Goal: Navigation & Orientation: Find specific page/section

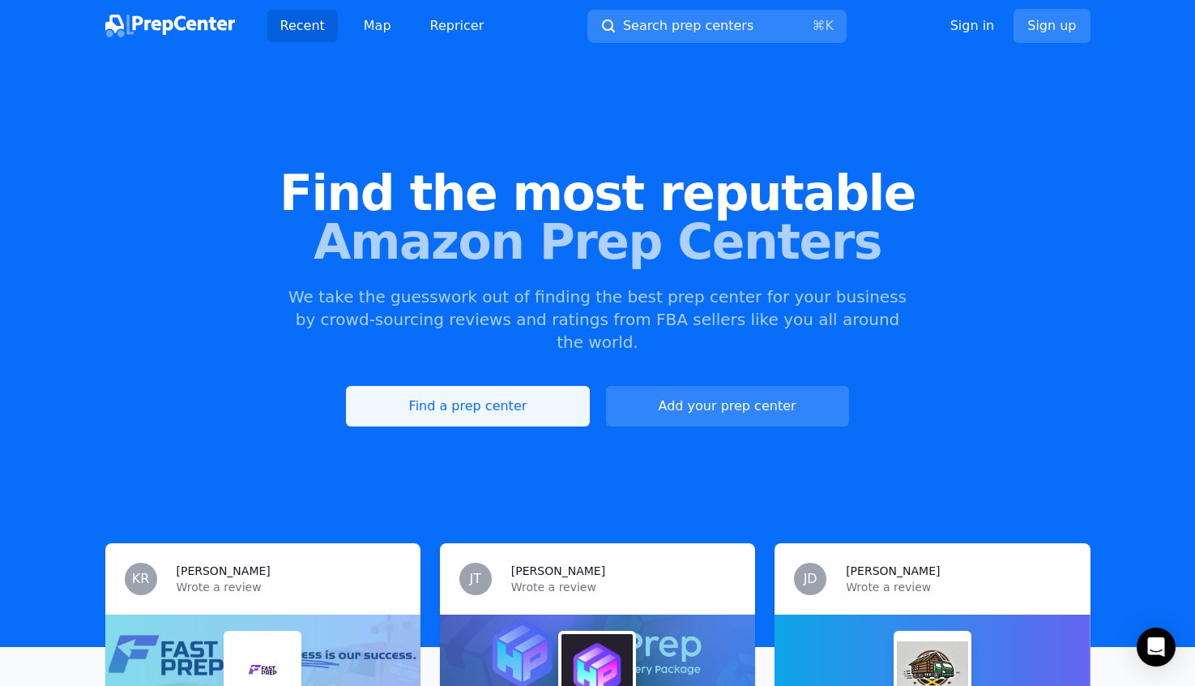
click at [490, 386] on link "Find a prep center" at bounding box center [467, 406] width 243 height 41
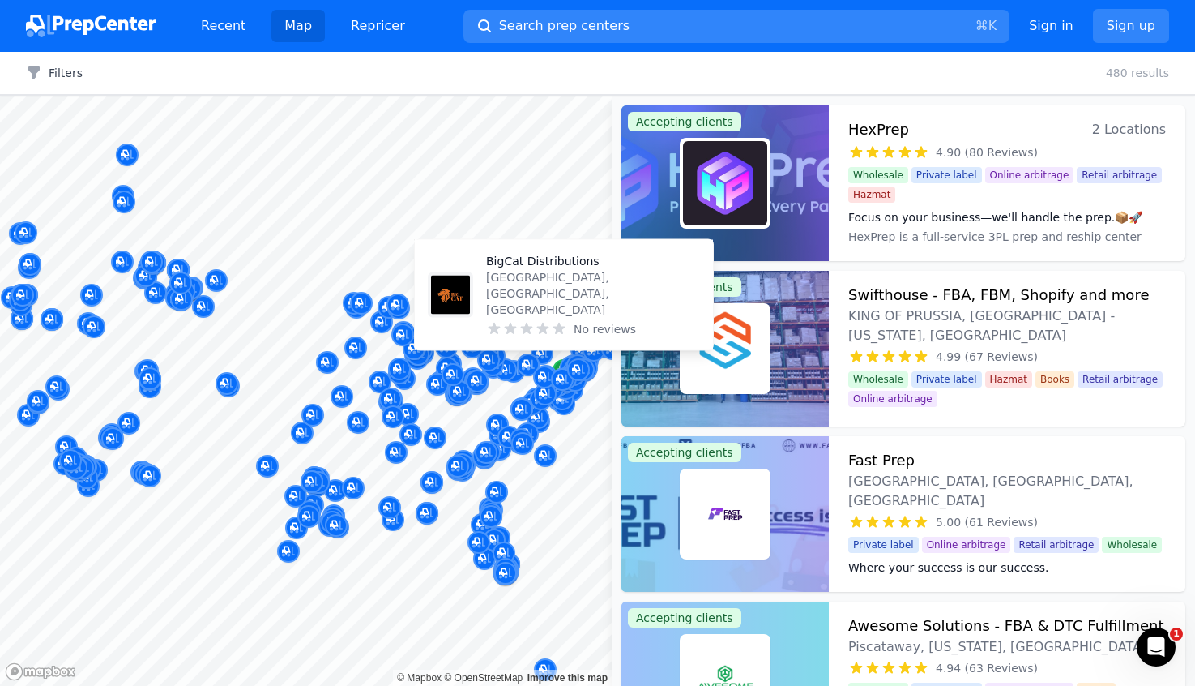
click at [353, 96] on div at bounding box center [306, 96] width 612 height 0
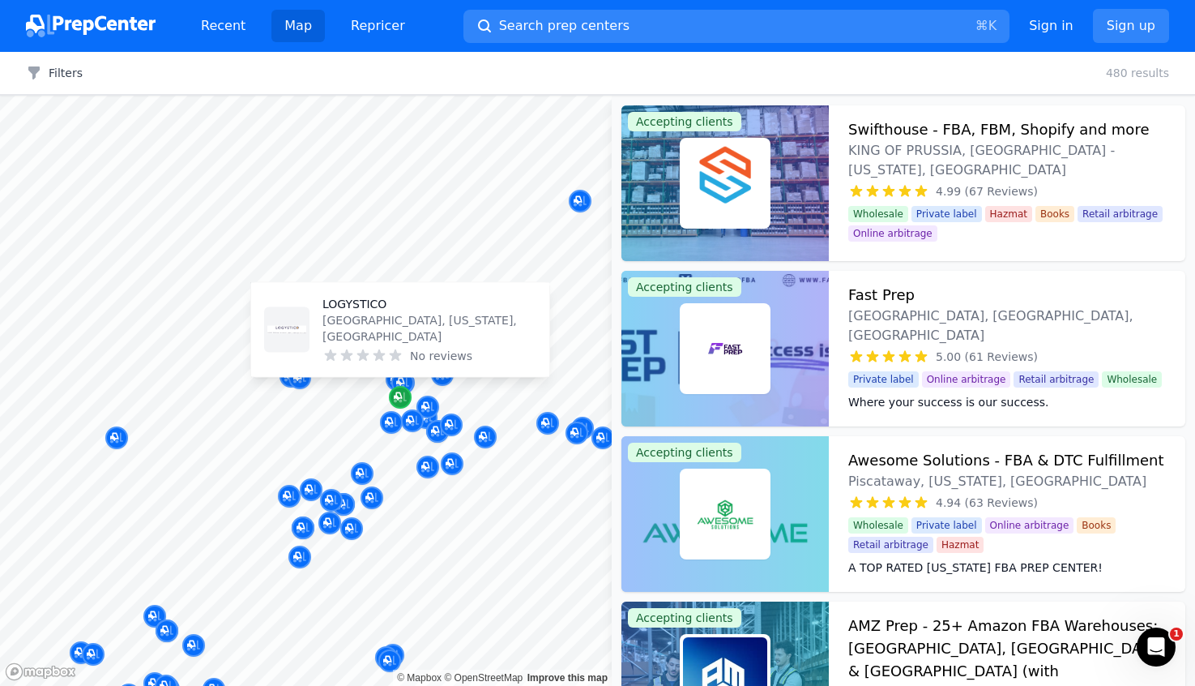
click at [397, 402] on icon "Map marker" at bounding box center [400, 397] width 13 height 16
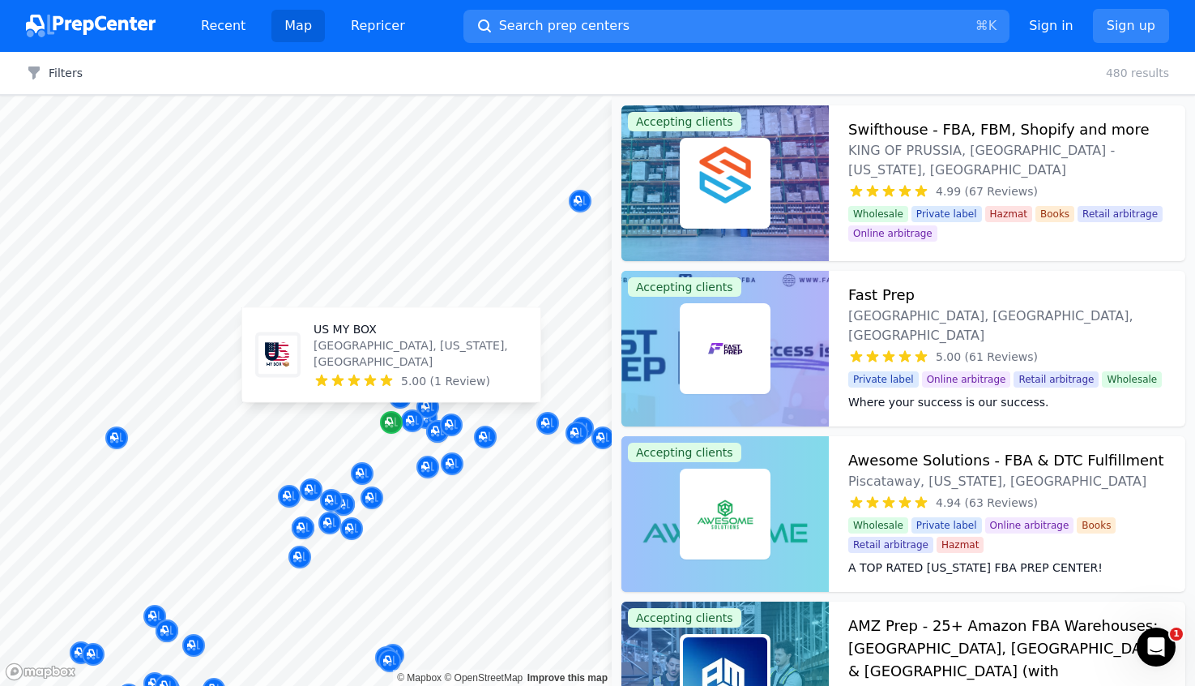
click at [394, 431] on div "Map marker" at bounding box center [391, 422] width 23 height 23
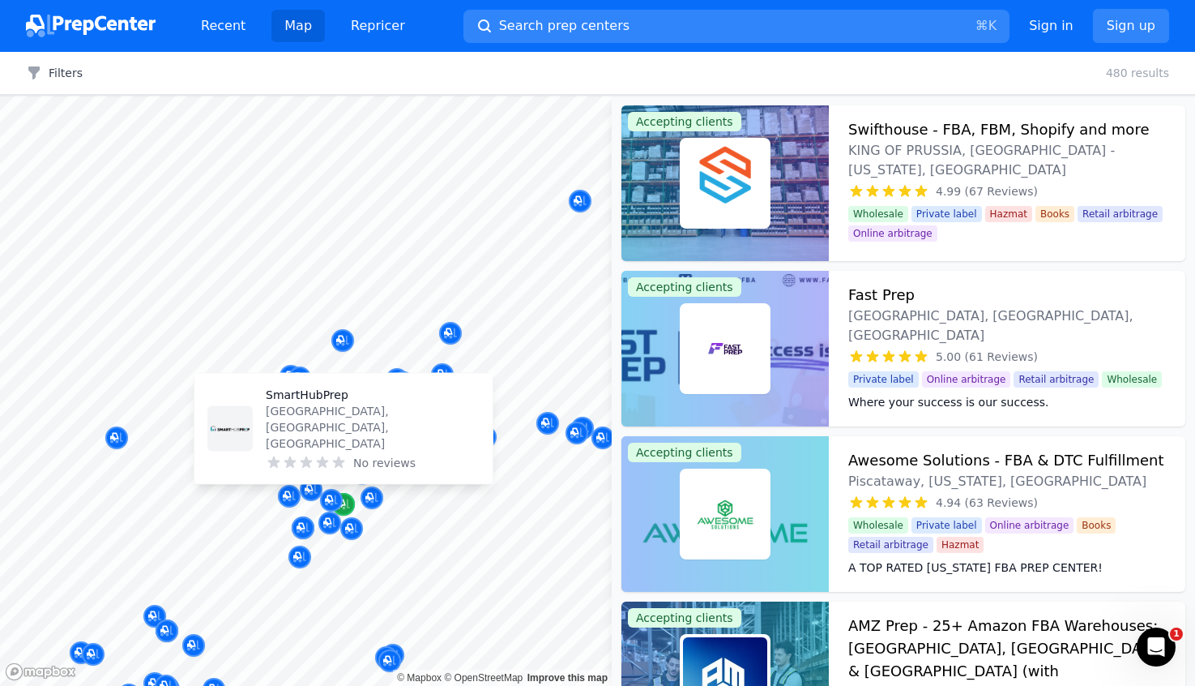
click at [350, 497] on div "Map marker" at bounding box center [343, 504] width 23 height 23
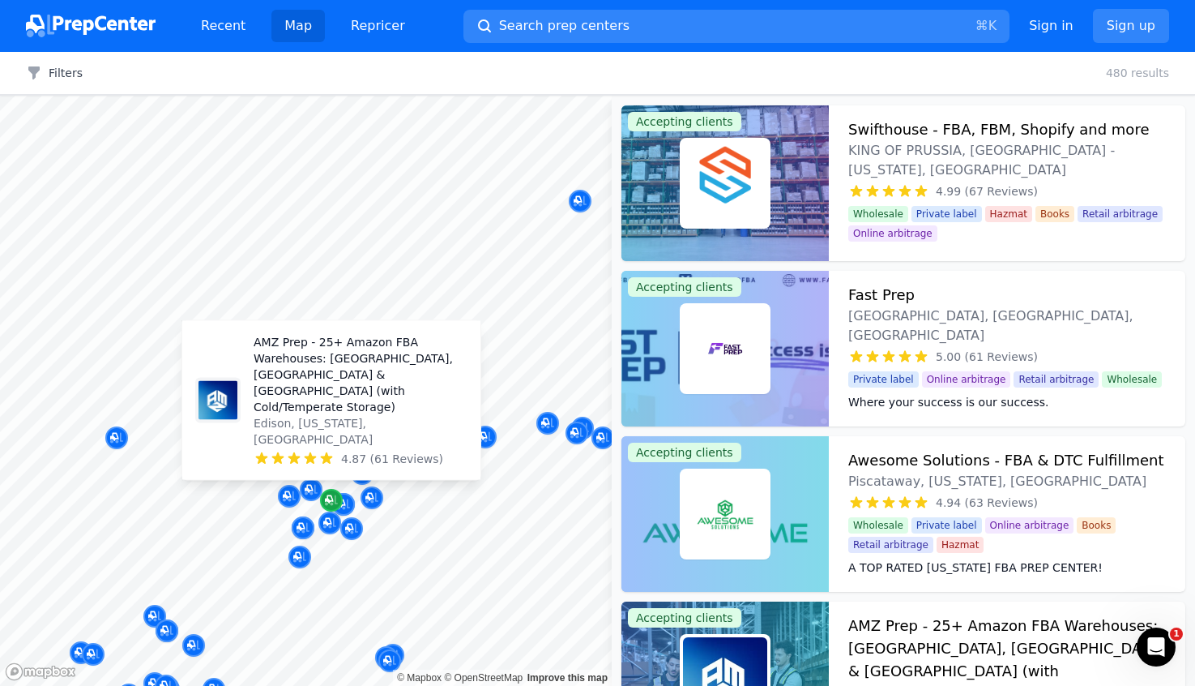
click at [326, 498] on icon "Map marker" at bounding box center [329, 499] width 8 height 8
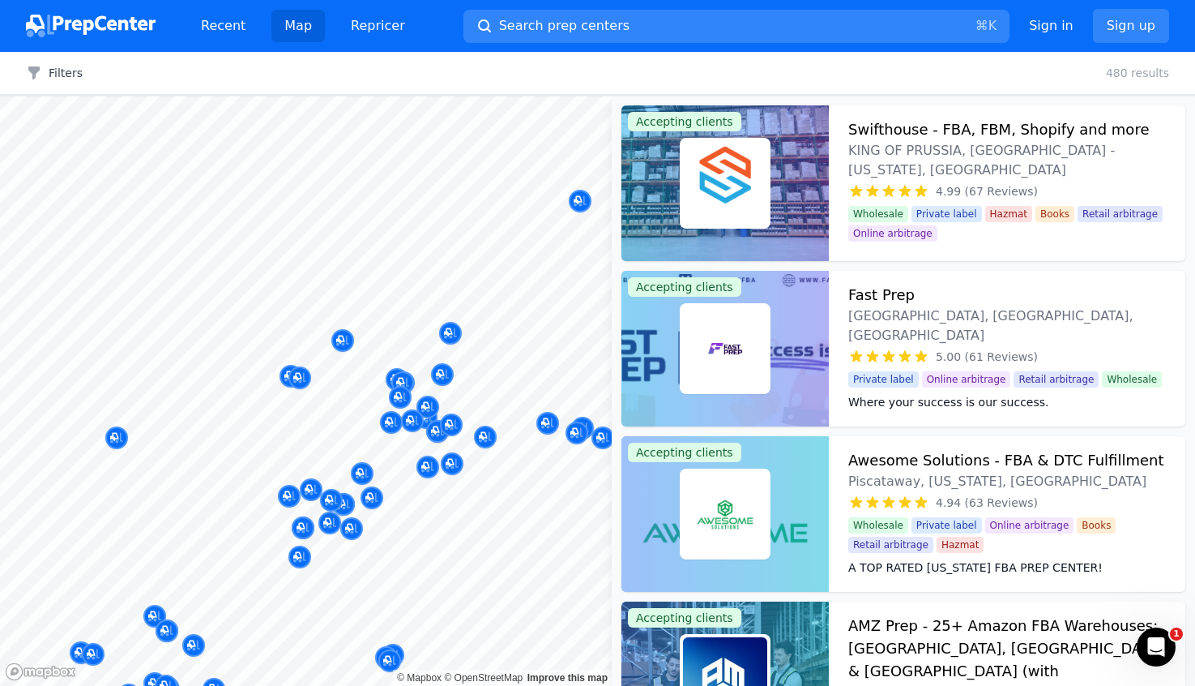
click at [330, 434] on p "Edison, [US_STATE], [GEOGRAPHIC_DATA]" at bounding box center [359, 429] width 203 height 31
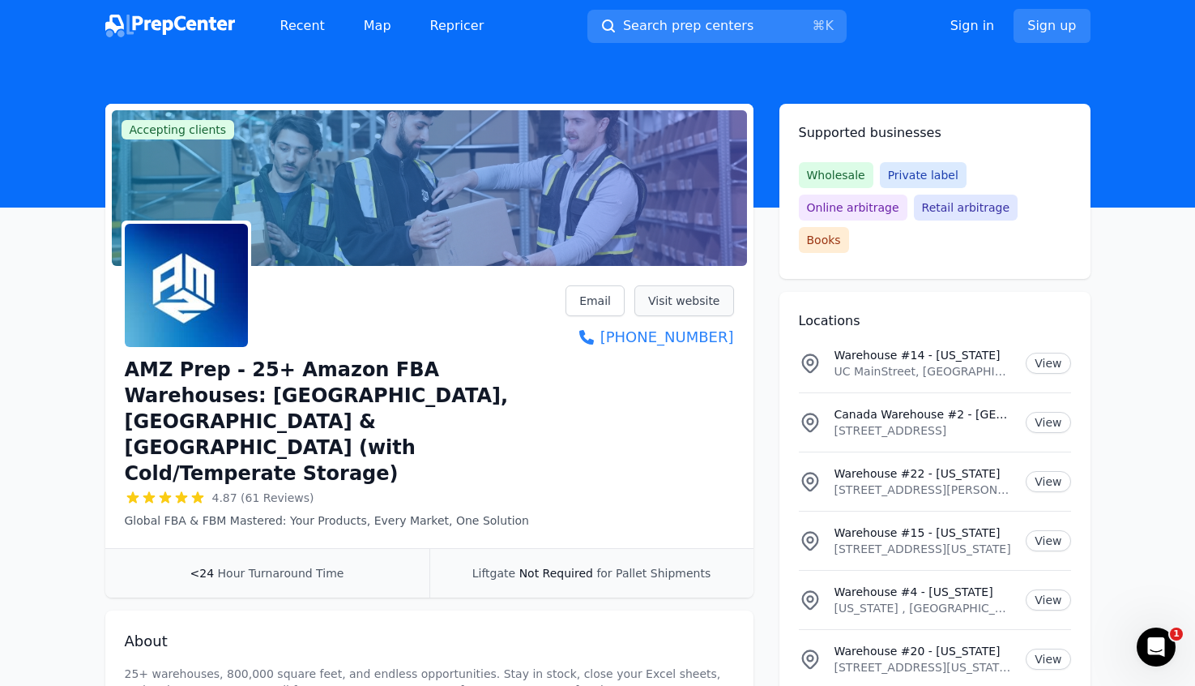
click at [658, 306] on link "Visit website" at bounding box center [685, 300] width 100 height 31
click at [671, 307] on link "Visit website" at bounding box center [685, 300] width 100 height 31
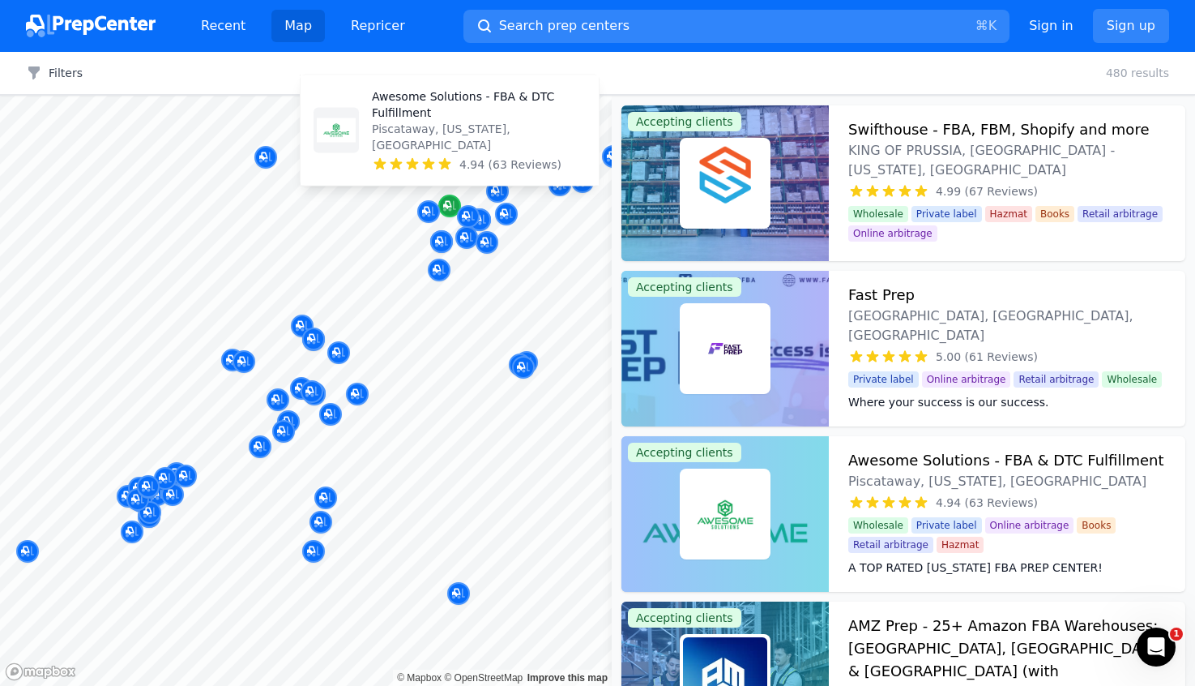
click at [445, 208] on icon "Map marker" at bounding box center [449, 206] width 13 height 11
click at [439, 121] on p "Awesome Solutions - FBA & DTC Fulfillment" at bounding box center [479, 104] width 214 height 32
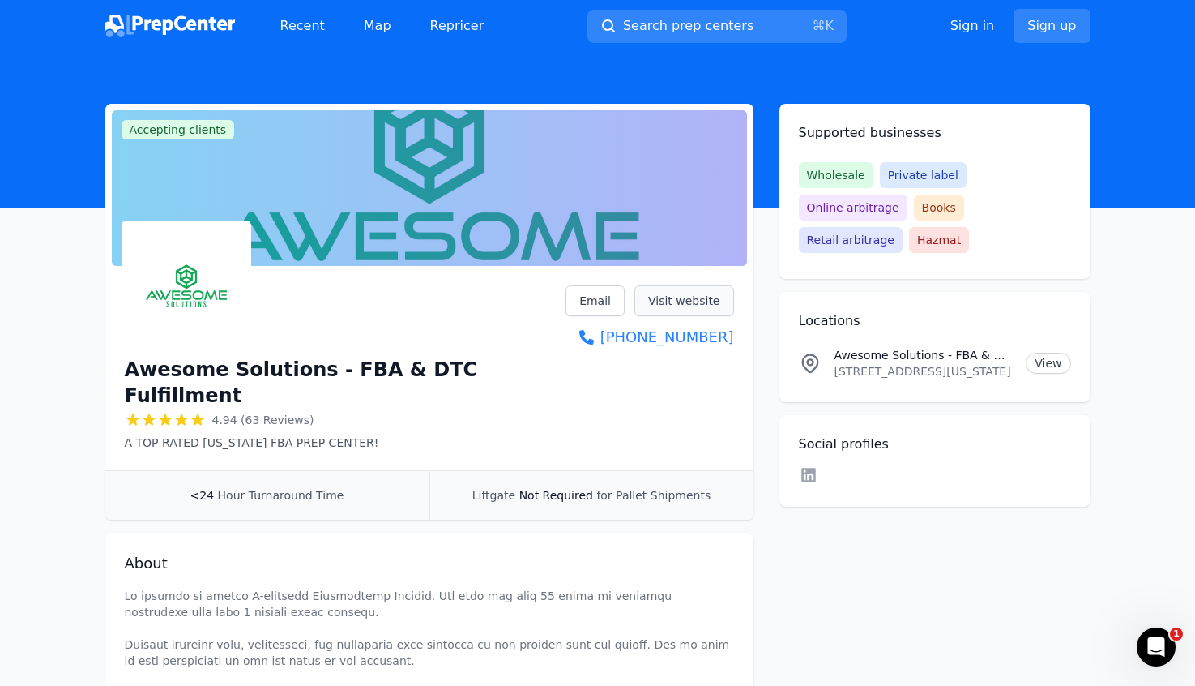
click at [677, 293] on link "Visit website" at bounding box center [685, 300] width 100 height 31
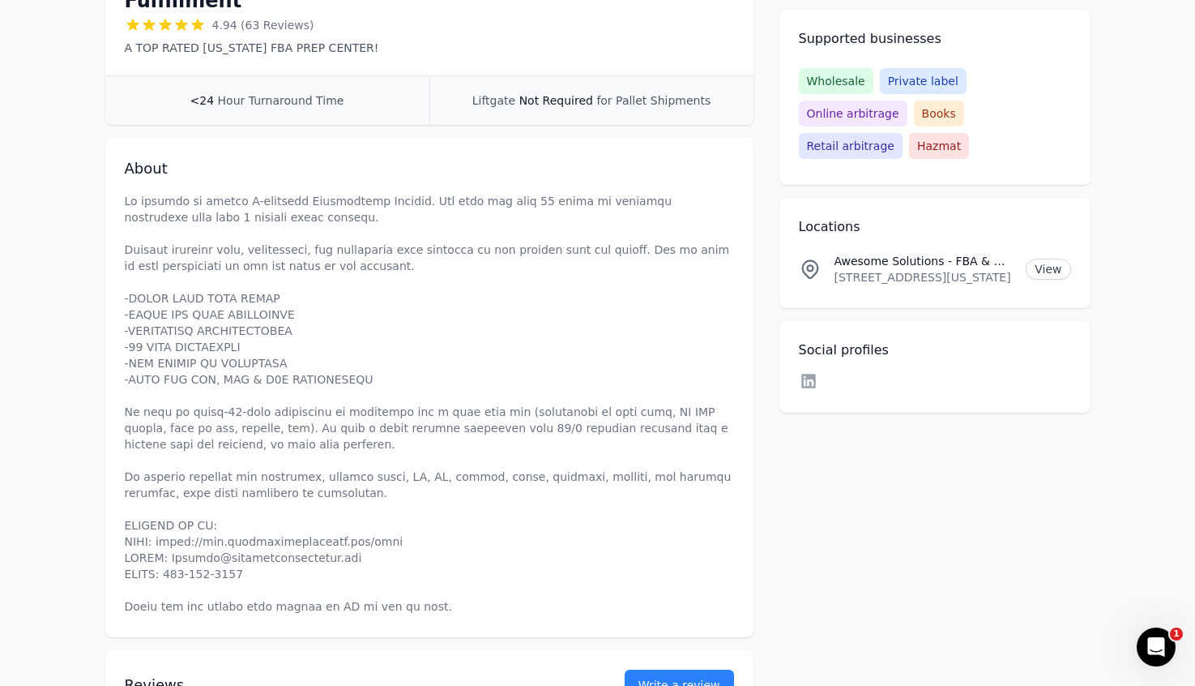
scroll to position [400, 0]
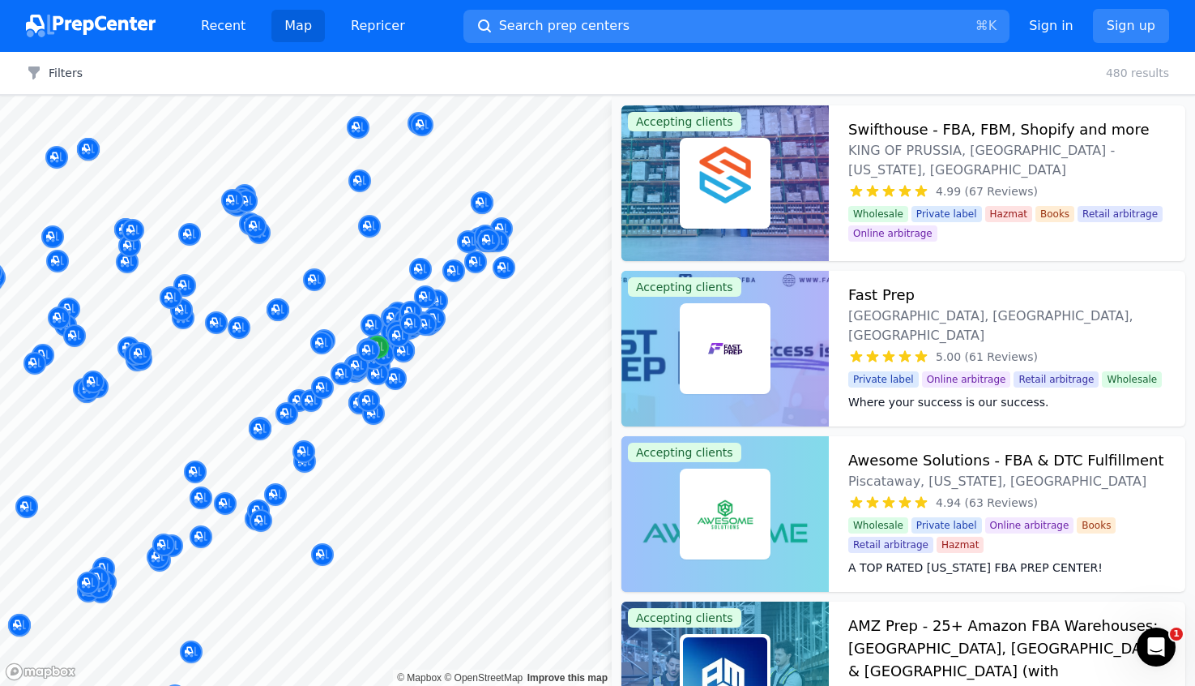
click at [388, 96] on div at bounding box center [306, 96] width 612 height 0
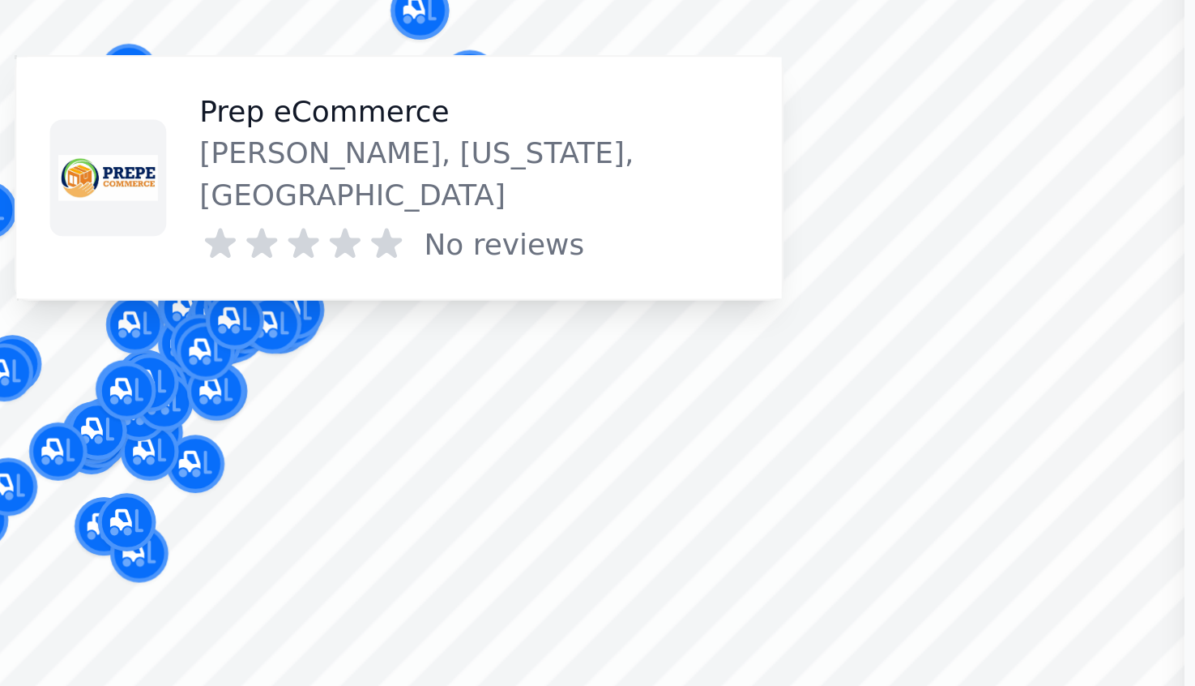
click at [233, 326] on div at bounding box center [305, 320] width 311 height 13
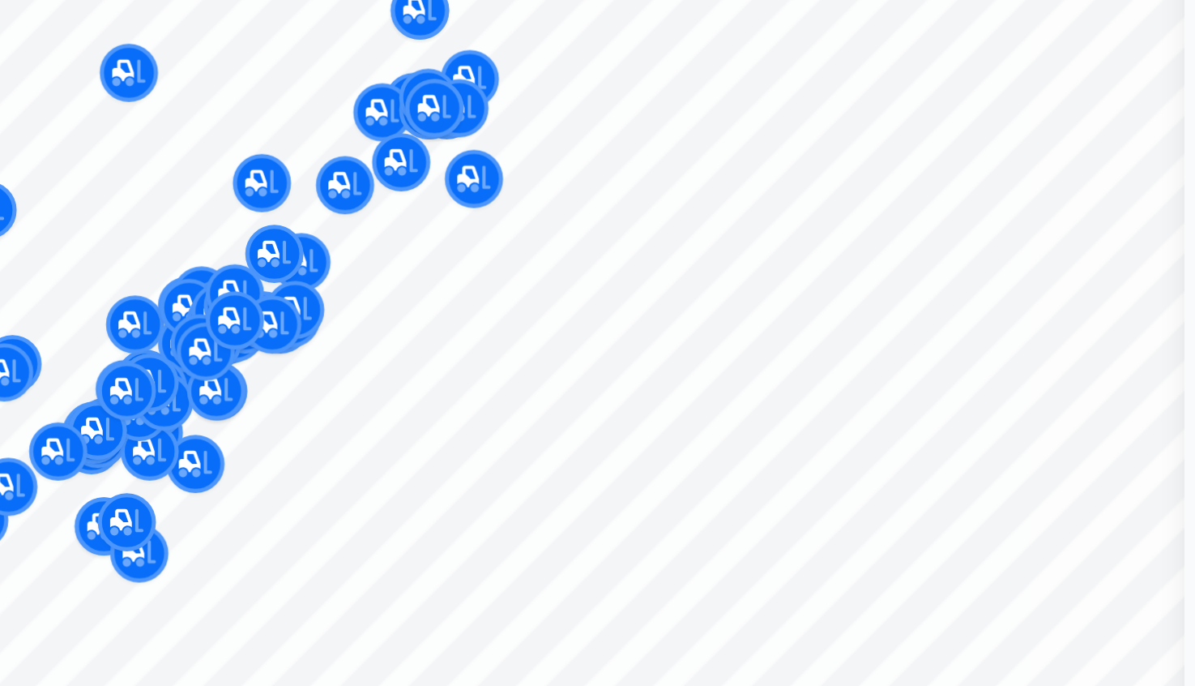
click at [204, 316] on div at bounding box center [305, 320] width 311 height 13
